Goal: Task Accomplishment & Management: Manage account settings

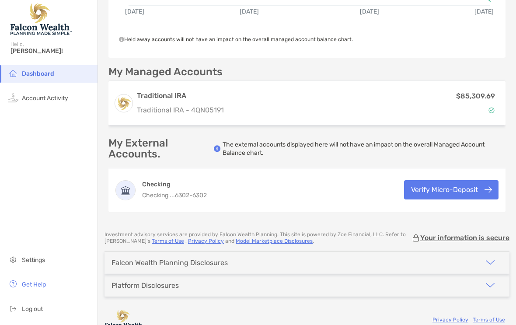
scroll to position [235, 0]
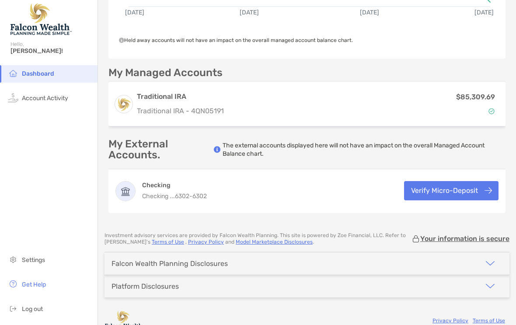
click at [448, 188] on button "Verify Micro-Deposit" at bounding box center [451, 190] width 95 height 19
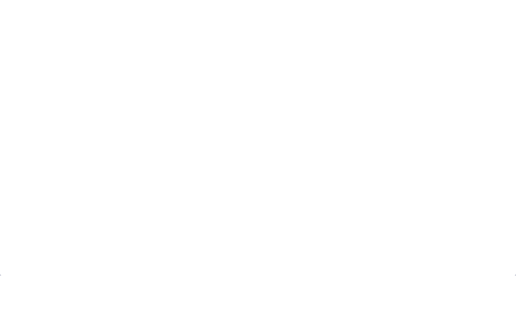
scroll to position [50, 0]
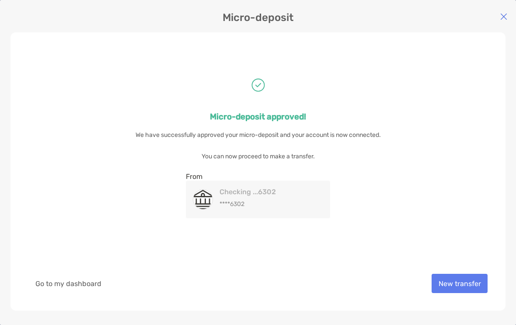
click at [77, 279] on button "Go to my dashboard" at bounding box center [68, 283] width 80 height 19
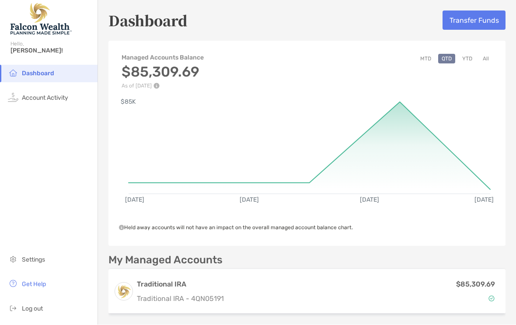
click at [51, 95] on span "Account Activity" at bounding box center [45, 98] width 46 height 7
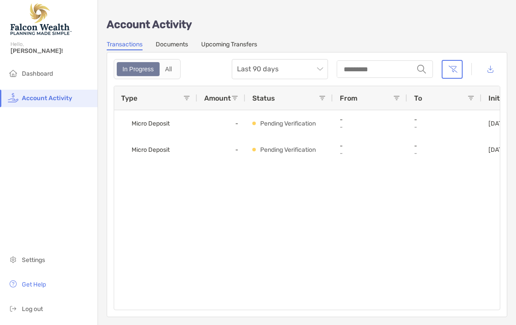
click at [180, 45] on link "Documents" at bounding box center [172, 46] width 32 height 10
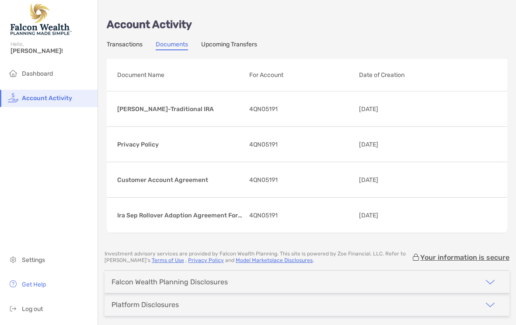
click at [241, 48] on link "Upcoming Transfers" at bounding box center [229, 46] width 56 height 10
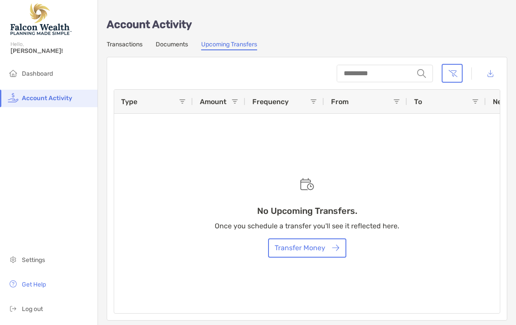
click at [129, 45] on link "Transactions" at bounding box center [125, 46] width 36 height 10
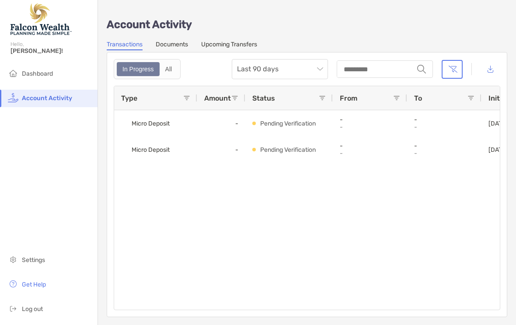
click at [43, 74] on span "Dashboard" at bounding box center [37, 73] width 31 height 7
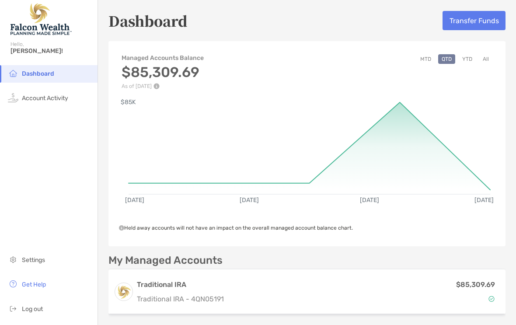
click at [32, 313] on span "Log out" at bounding box center [32, 309] width 21 height 7
